Goal: Task Accomplishment & Management: Manage account settings

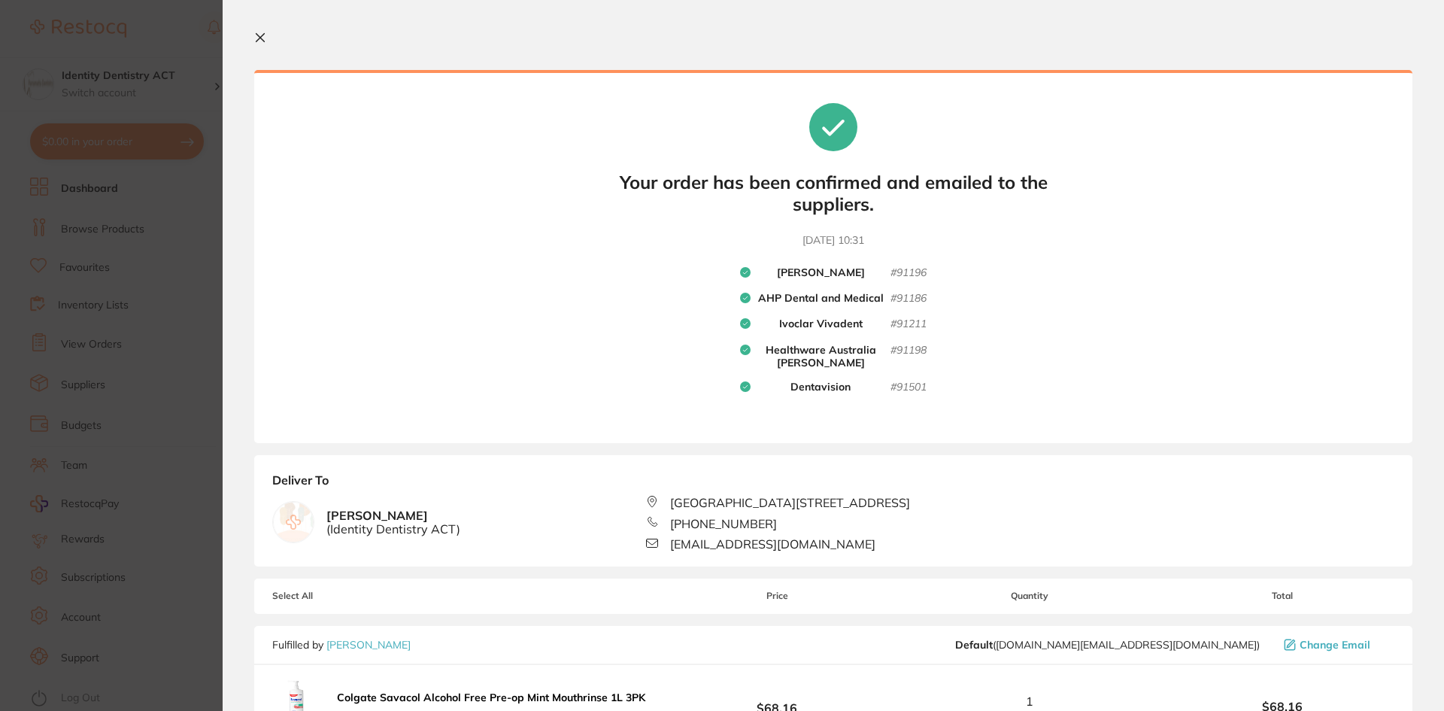
click at [272, 34] on div at bounding box center [833, 39] width 1158 height 14
click at [263, 38] on icon at bounding box center [260, 38] width 12 height 12
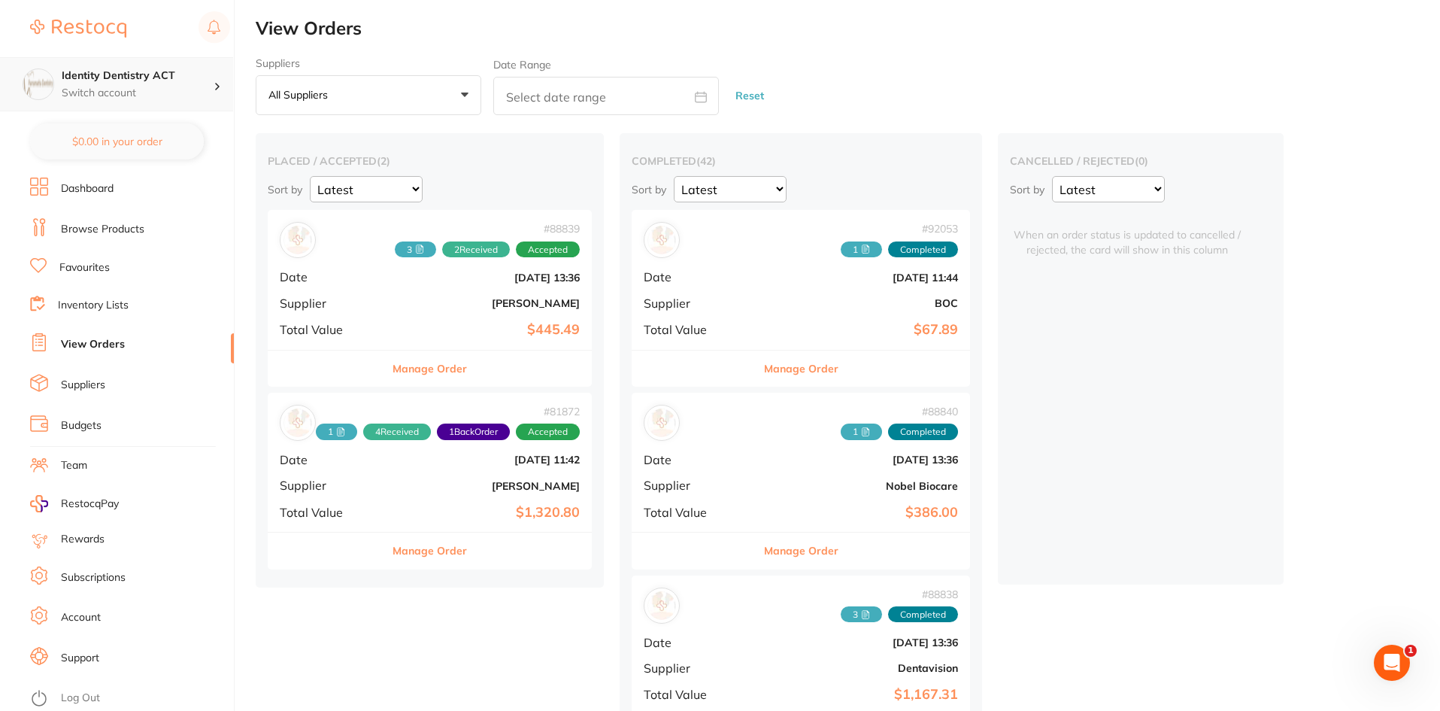
click at [154, 91] on p "Switch account" at bounding box center [138, 93] width 152 height 15
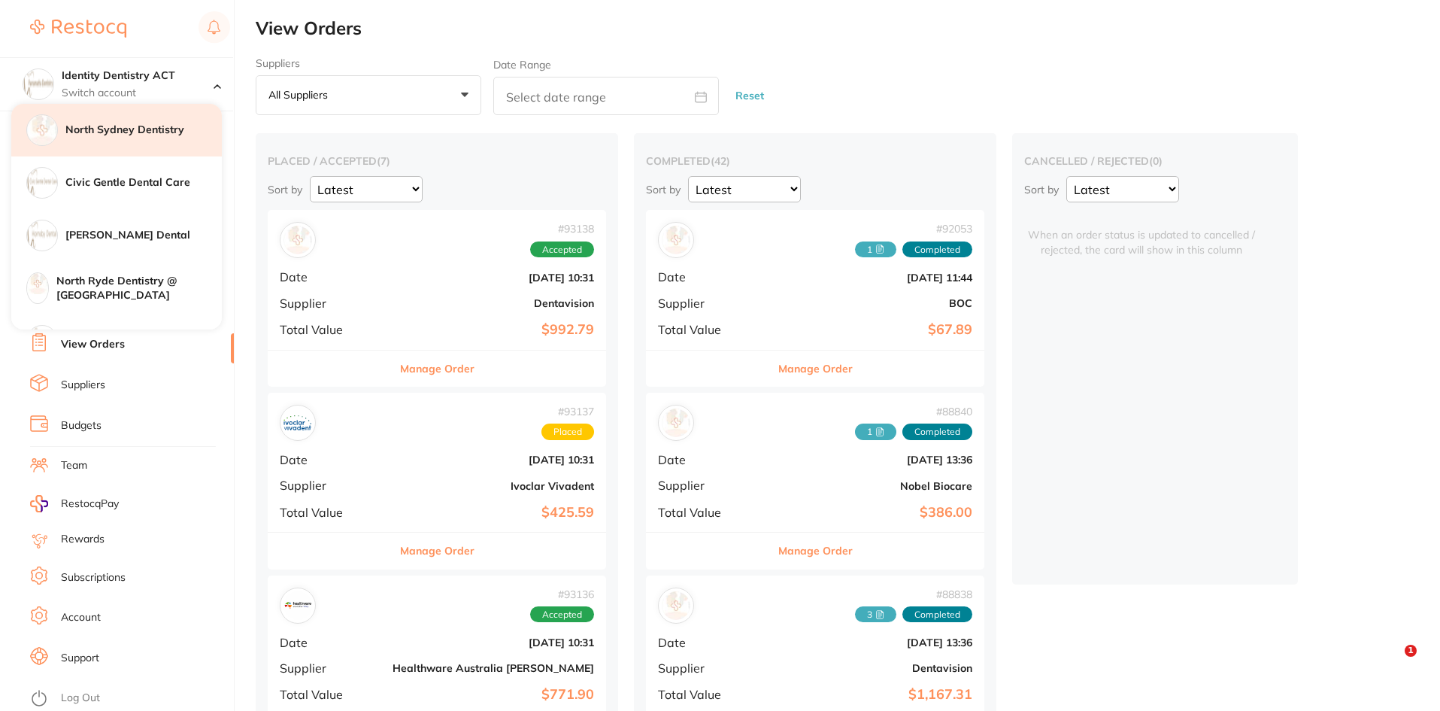
click at [122, 140] on div "North Sydney Dentistry" at bounding box center [116, 130] width 211 height 53
